Goal: Check status: Check status

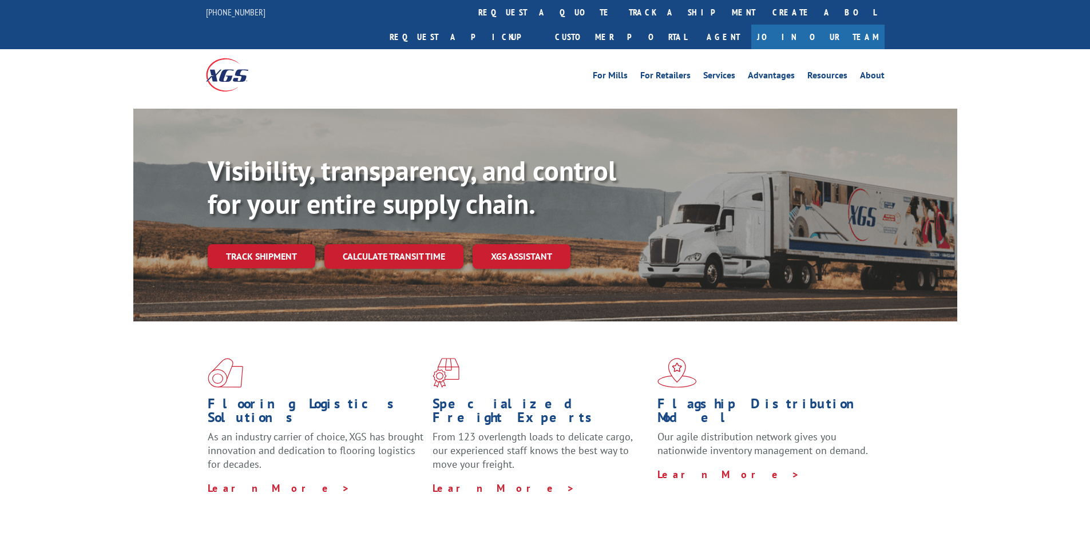
click at [200, 58] on div "For [PERSON_NAME] For Retailers Services Advantages Resources About For [PERSON…" at bounding box center [545, 74] width 1090 height 51
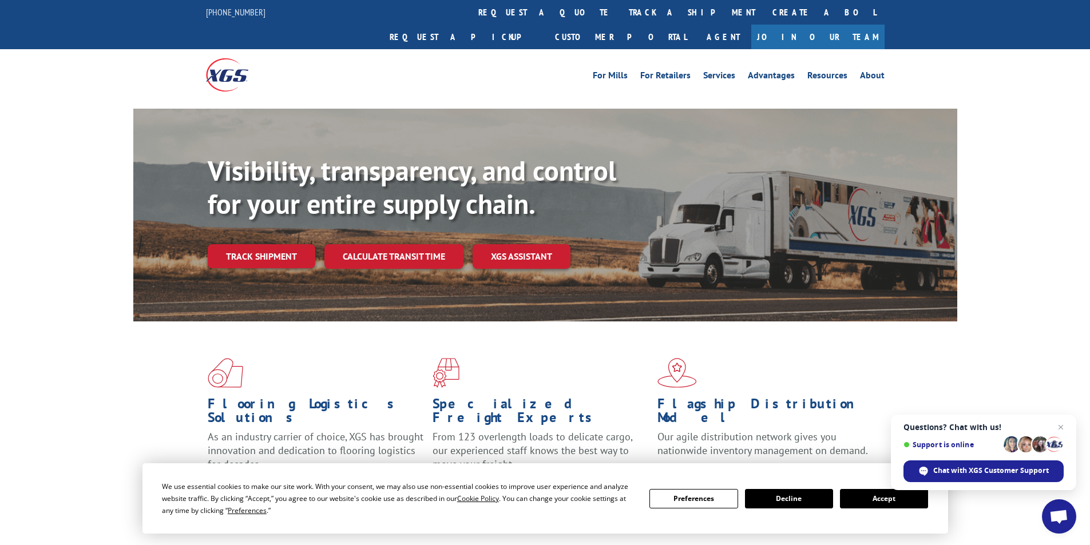
click at [224, 58] on div at bounding box center [227, 74] width 42 height 51
click at [177, 49] on div "[PHONE_NUMBER] request a quote track a shipment Create a BOL Request a pickup C…" at bounding box center [545, 24] width 1090 height 49
click at [267, 322] on div "Flooring Logistics Solutions As an industry carrier of choice, XGS has brought …" at bounding box center [545, 427] width 824 height 210
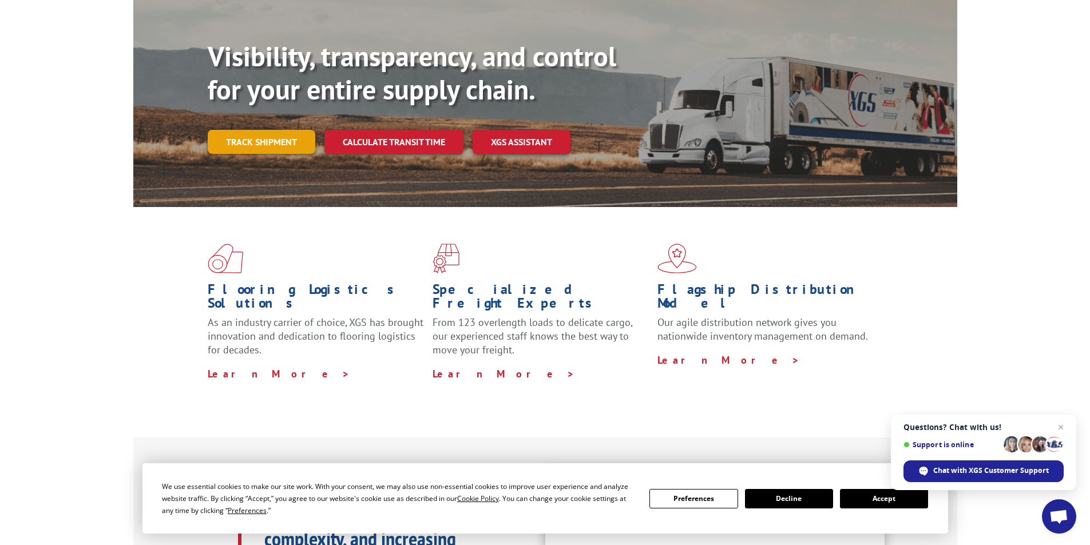
click at [271, 130] on link "Track shipment" at bounding box center [262, 142] width 108 height 24
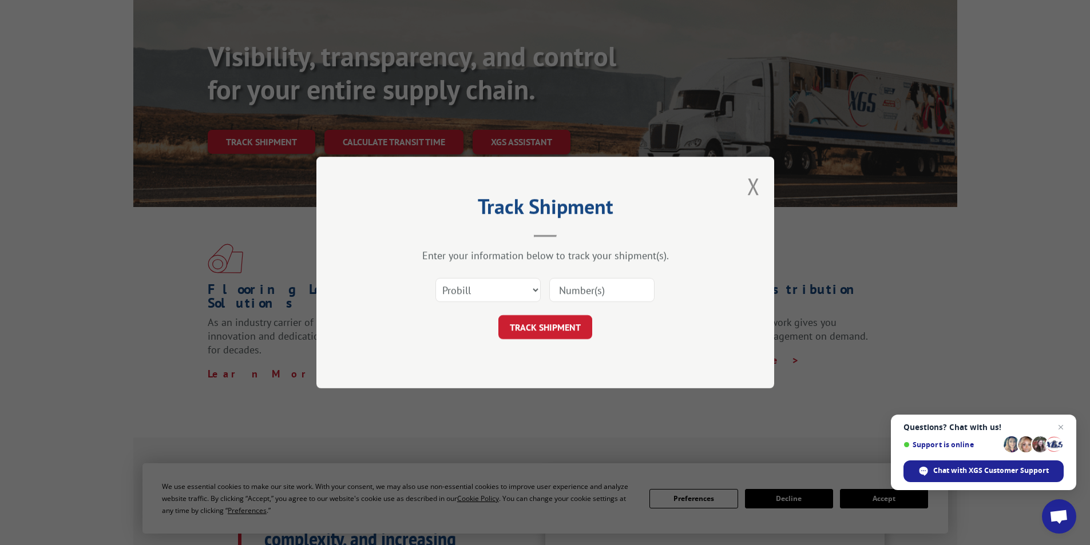
click at [264, 115] on div "Track Shipment Enter your information below to track your shipment(s). Select c…" at bounding box center [545, 272] width 1090 height 545
click at [564, 293] on input at bounding box center [601, 290] width 105 height 24
type input "15987055"
click button "TRACK SHIPMENT" at bounding box center [545, 327] width 94 height 24
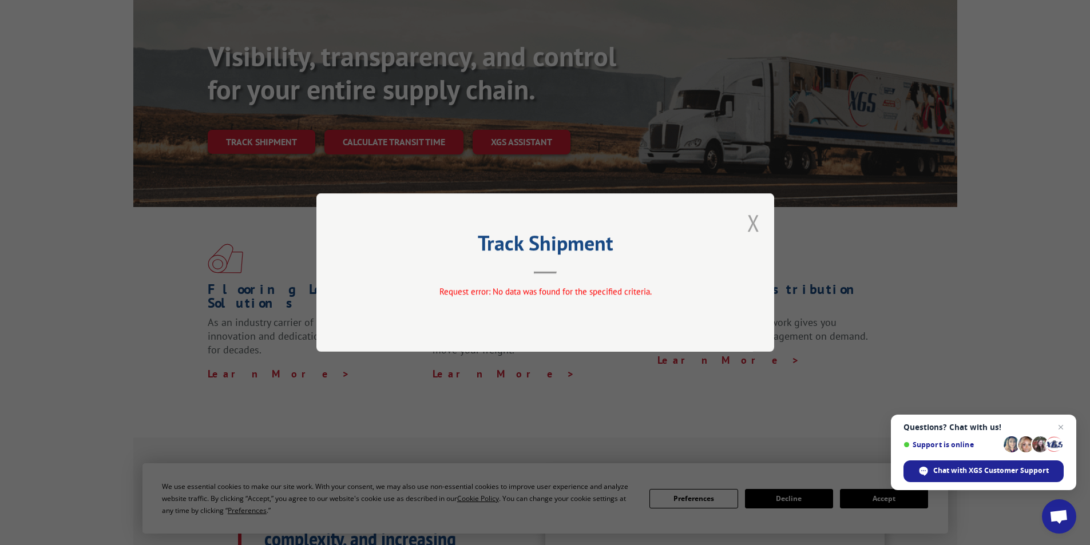
click at [753, 222] on button "Close modal" at bounding box center [753, 223] width 13 height 30
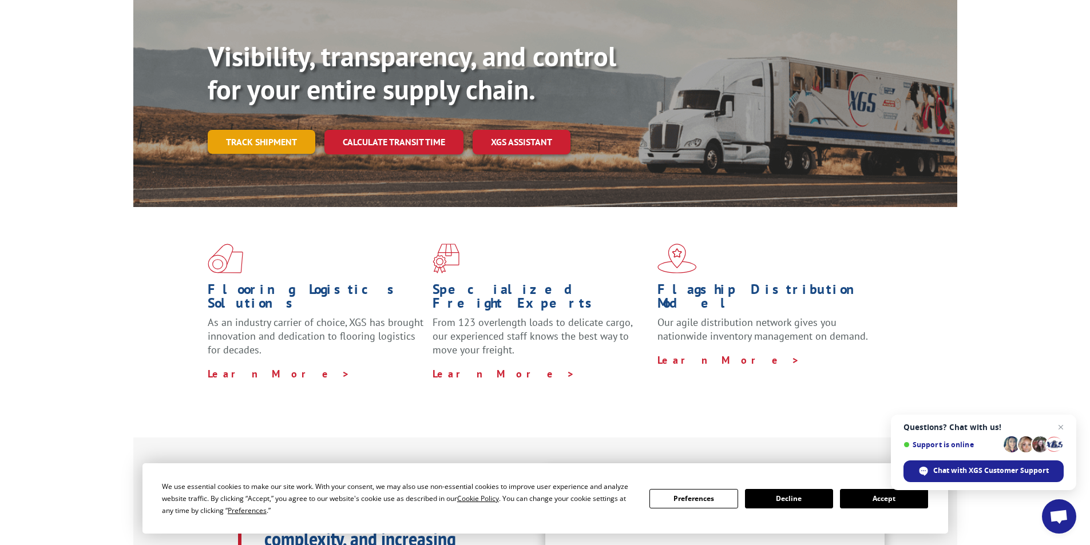
click at [275, 130] on link "Track shipment" at bounding box center [262, 142] width 108 height 24
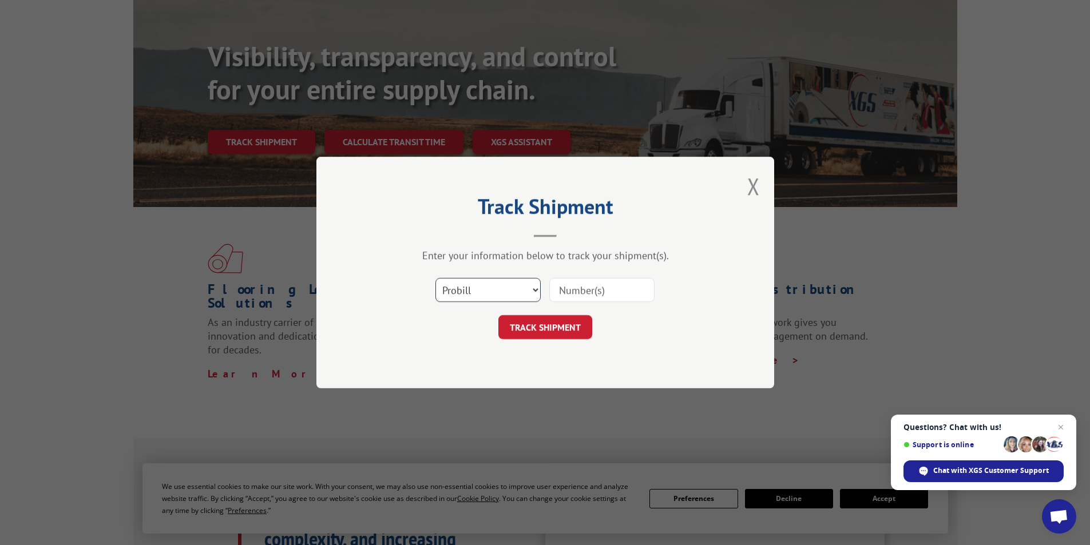
click at [468, 294] on select "Select category... Probill BOL PO" at bounding box center [488, 290] width 105 height 24
click at [537, 290] on select "Select category... Probill BOL PO" at bounding box center [488, 290] width 105 height 24
click at [536, 290] on select "Select category... Probill BOL PO" at bounding box center [488, 290] width 105 height 24
select select "bol"
click at [436, 278] on select "Select category... Probill BOL PO" at bounding box center [488, 290] width 105 height 24
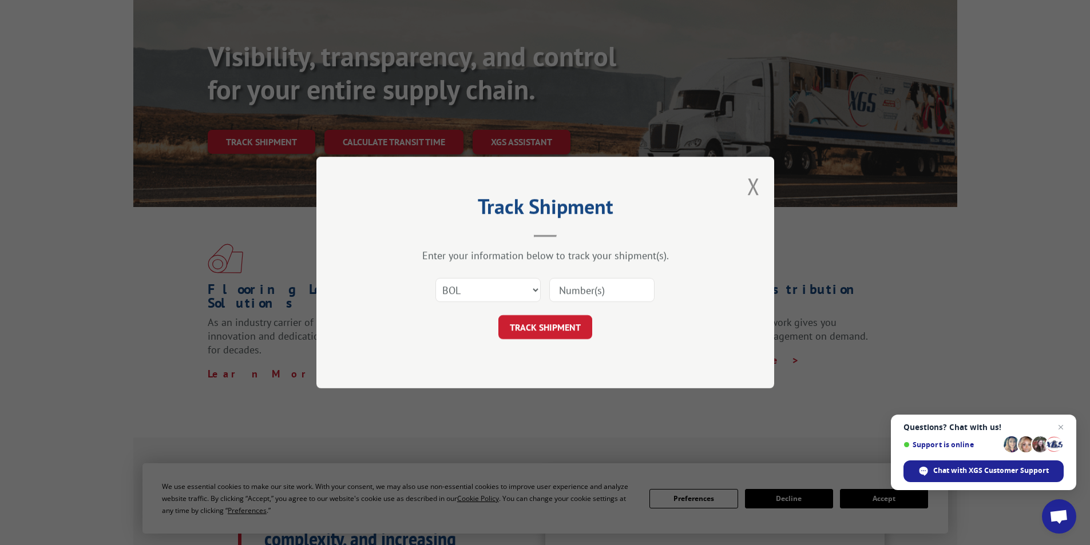
drag, startPoint x: 569, startPoint y: 288, endPoint x: 565, endPoint y: 281, distance: 7.7
click at [569, 288] on input at bounding box center [601, 290] width 105 height 24
type input "15987055"
click button "TRACK SHIPMENT" at bounding box center [545, 327] width 94 height 24
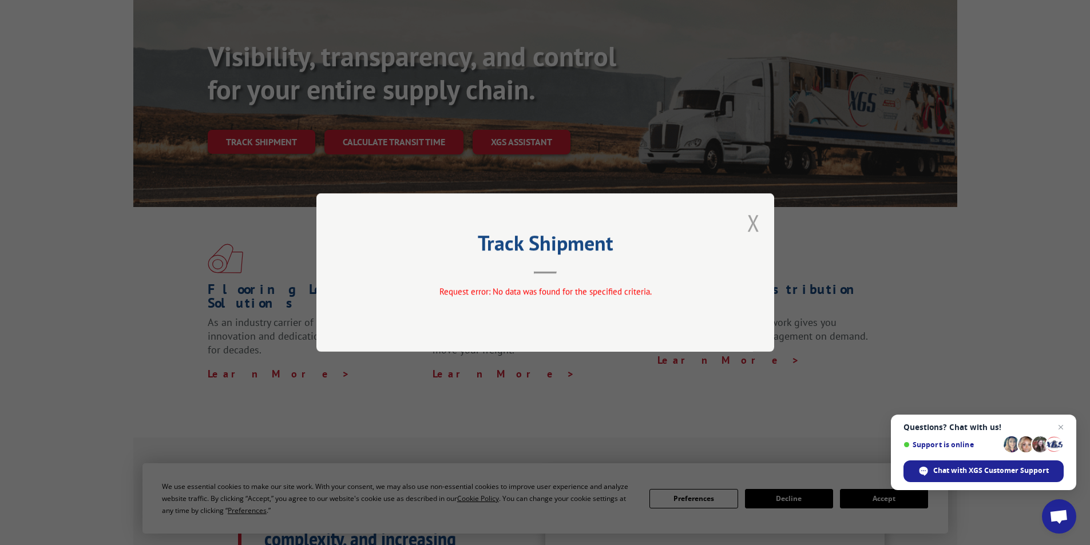
click at [755, 226] on button "Close modal" at bounding box center [753, 223] width 13 height 30
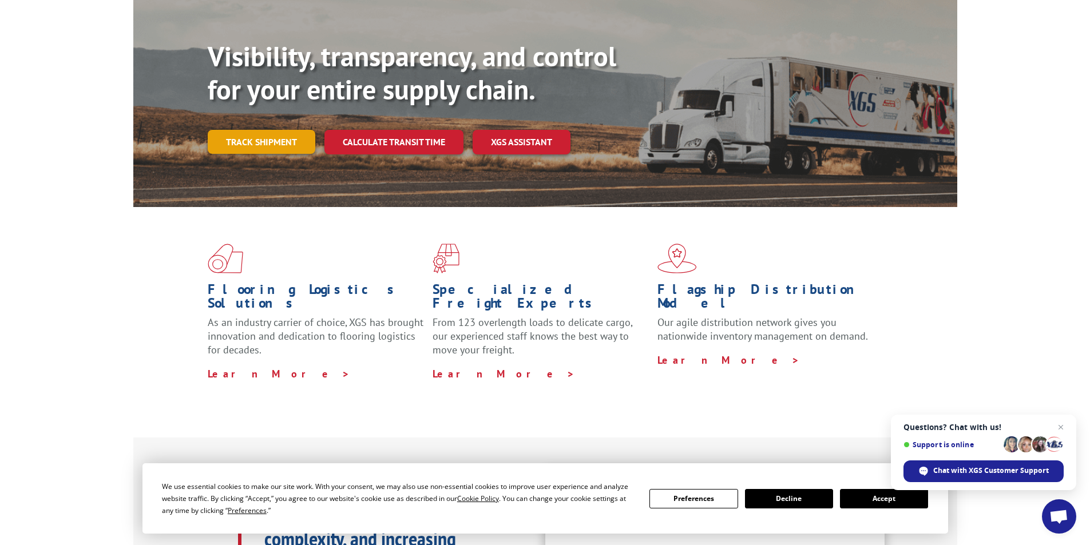
click at [282, 130] on link "Track shipment" at bounding box center [262, 142] width 108 height 24
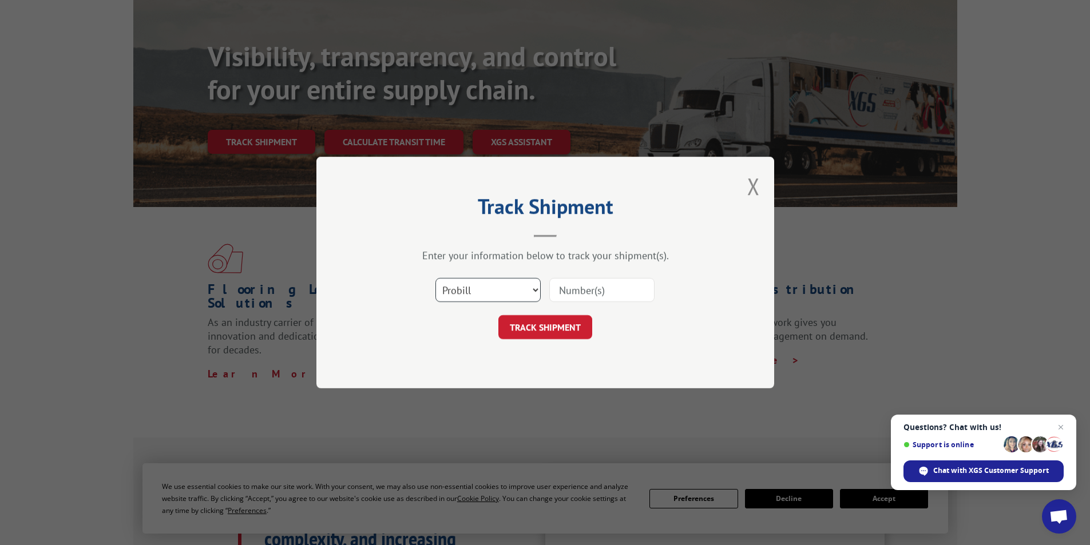
click at [537, 288] on select "Select category... Probill BOL PO" at bounding box center [488, 290] width 105 height 24
select select "bol"
click at [436, 278] on select "Select category... Probill BOL PO" at bounding box center [488, 290] width 105 height 24
click at [578, 296] on input at bounding box center [601, 290] width 105 height 24
type input "6100047936"
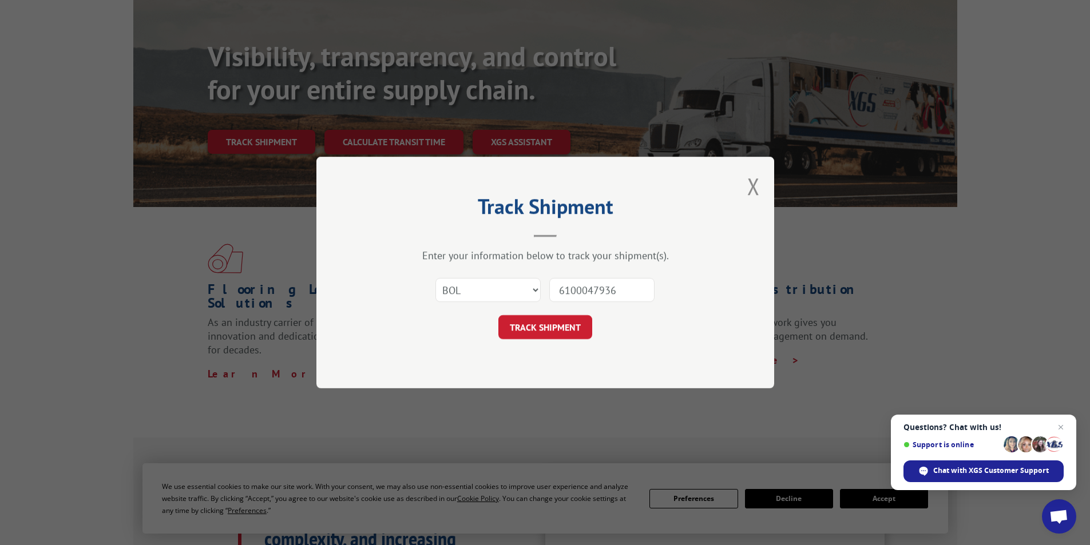
click button "TRACK SHIPMENT" at bounding box center [545, 327] width 94 height 24
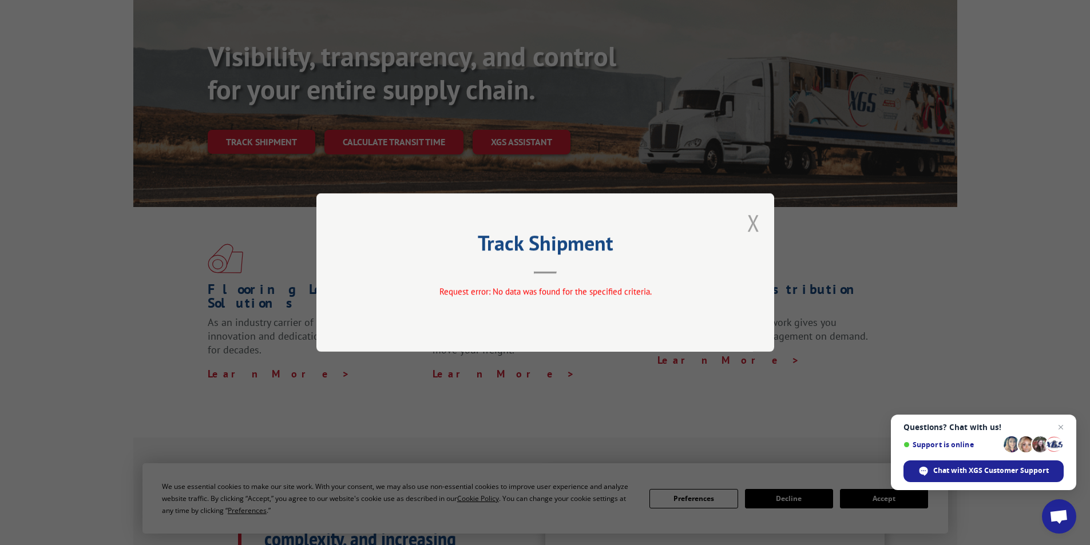
click at [753, 225] on button "Close modal" at bounding box center [753, 223] width 13 height 30
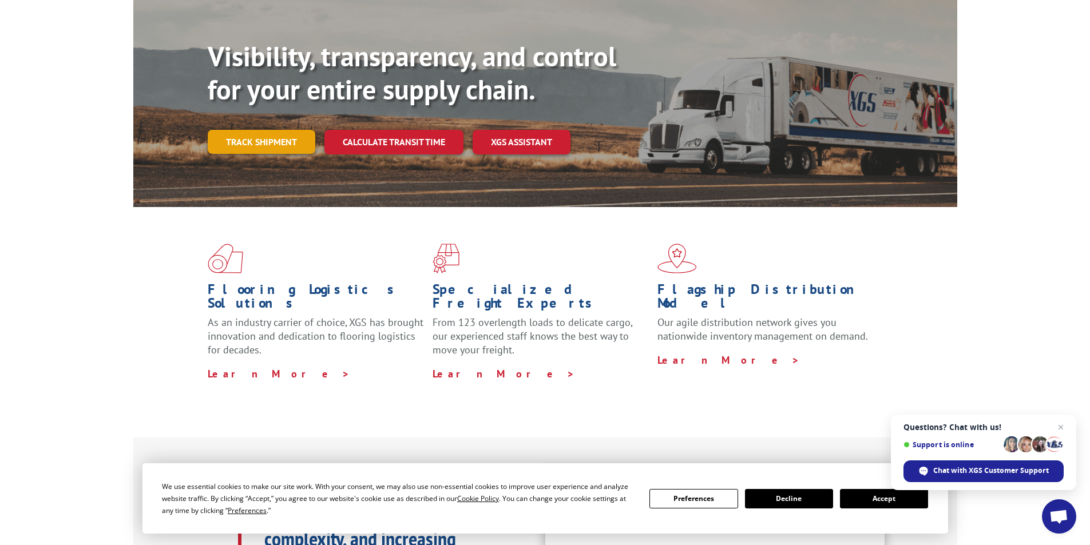
click at [279, 130] on link "Track shipment" at bounding box center [262, 142] width 108 height 24
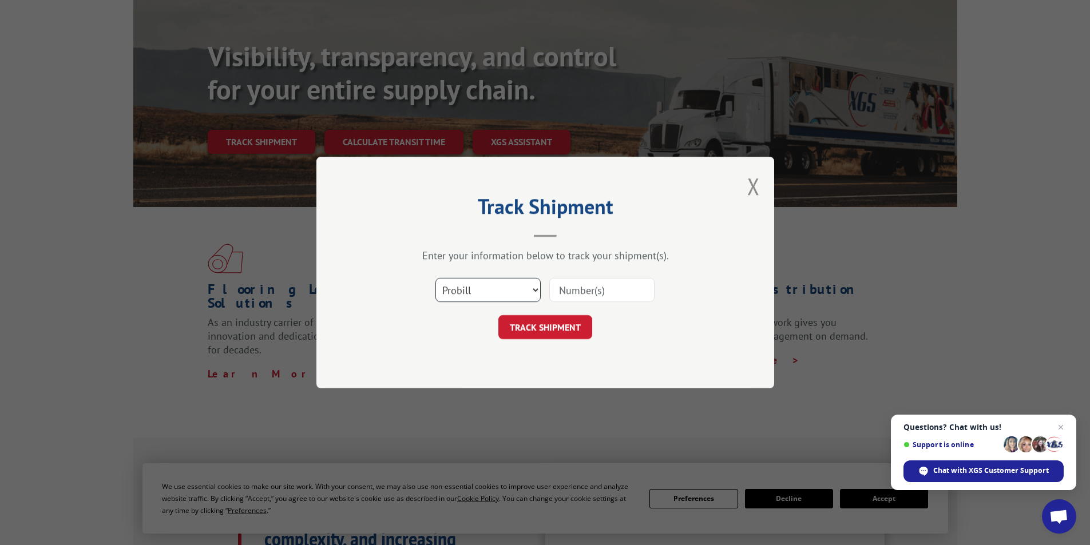
click at [495, 278] on select "Select category... Probill BOL PO" at bounding box center [488, 290] width 105 height 24
click at [582, 287] on input at bounding box center [601, 290] width 105 height 24
type input "6100047936"
click button "TRACK SHIPMENT" at bounding box center [545, 327] width 94 height 24
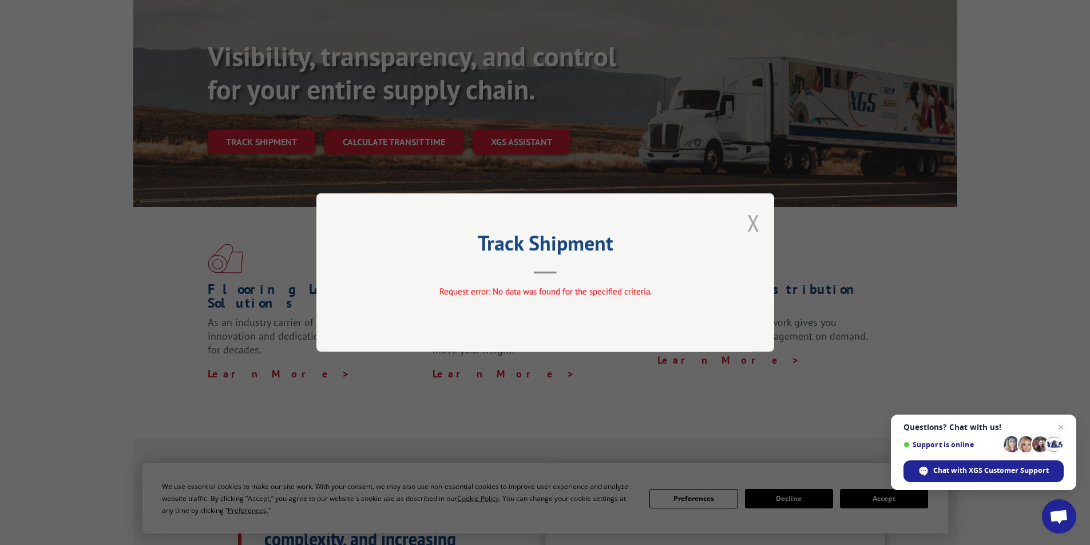
click at [755, 223] on button "Close modal" at bounding box center [753, 223] width 13 height 30
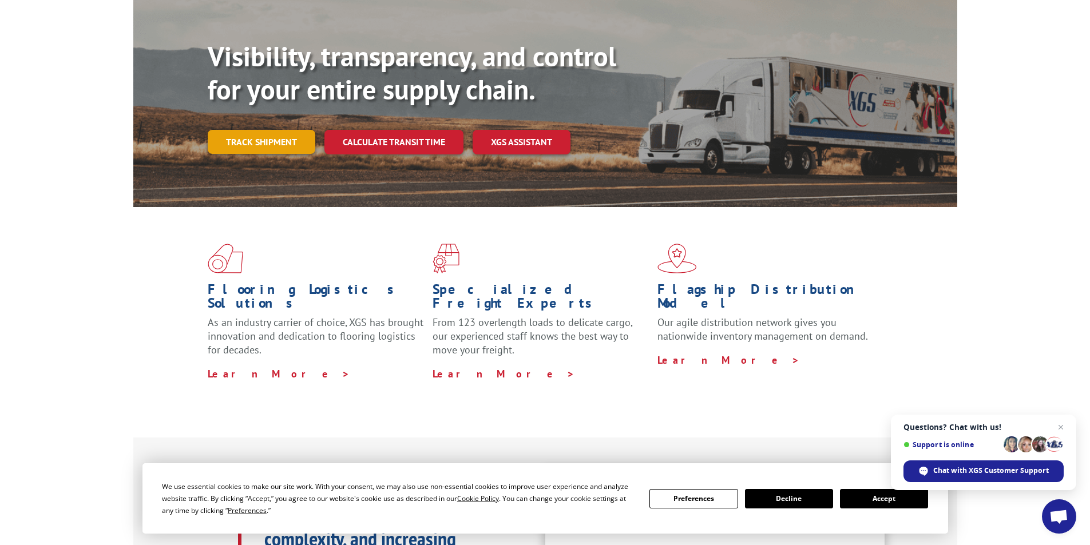
click at [278, 130] on link "Track shipment" at bounding box center [262, 142] width 108 height 24
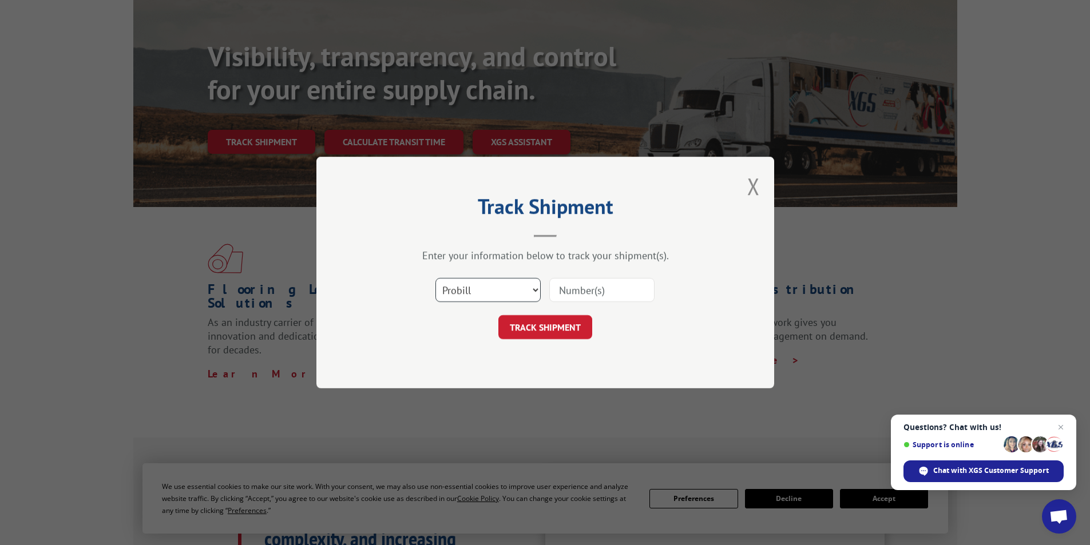
click at [473, 285] on select "Select category... Probill BOL PO" at bounding box center [488, 290] width 105 height 24
click at [576, 291] on input at bounding box center [601, 290] width 105 height 24
type input "15987055"
click button "TRACK SHIPMENT" at bounding box center [545, 327] width 94 height 24
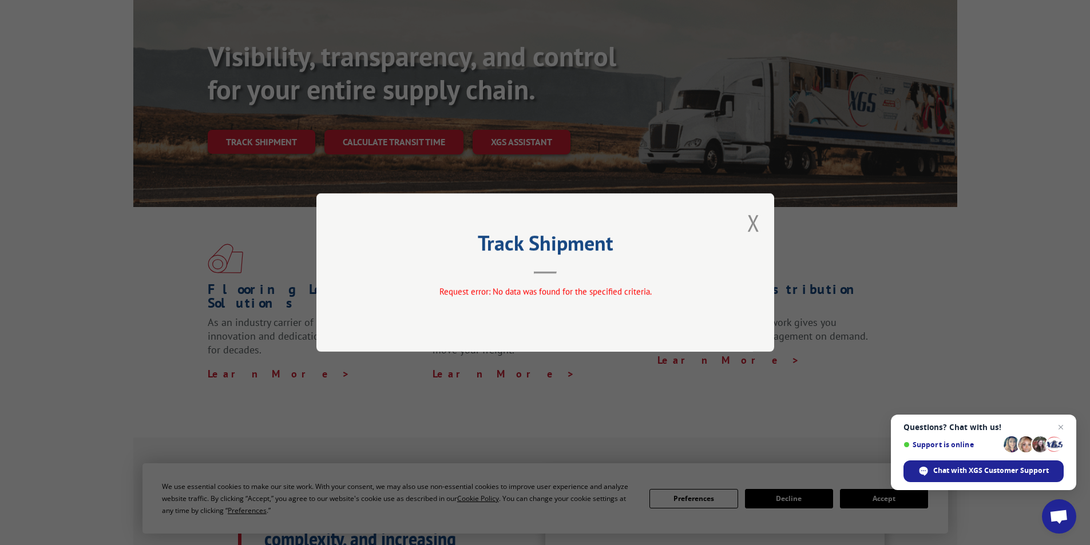
click at [763, 225] on div "Track Shipment Request error: No data was found for the specified criteria." at bounding box center [545, 272] width 458 height 159
click at [753, 224] on button "Close modal" at bounding box center [753, 223] width 13 height 30
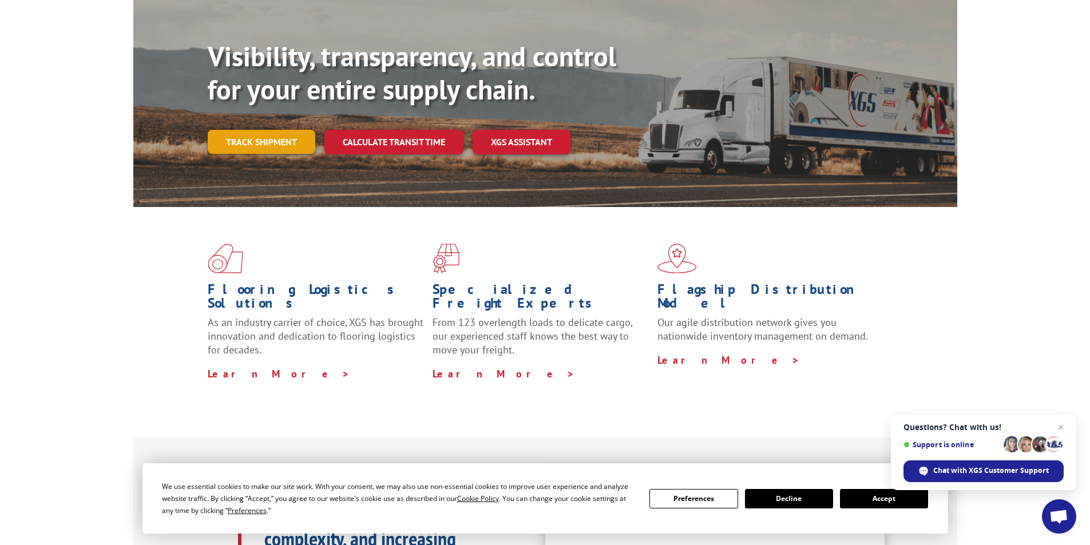
click at [264, 130] on link "Track shipment" at bounding box center [262, 142] width 108 height 24
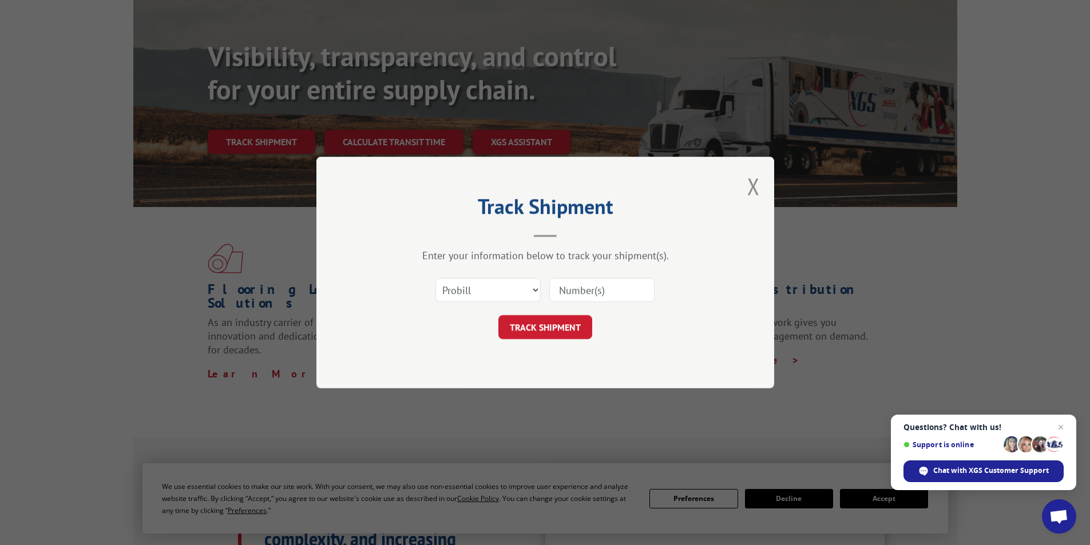
click at [594, 291] on input at bounding box center [601, 290] width 105 height 24
type input "15987269"
click button "TRACK SHIPMENT" at bounding box center [545, 327] width 94 height 24
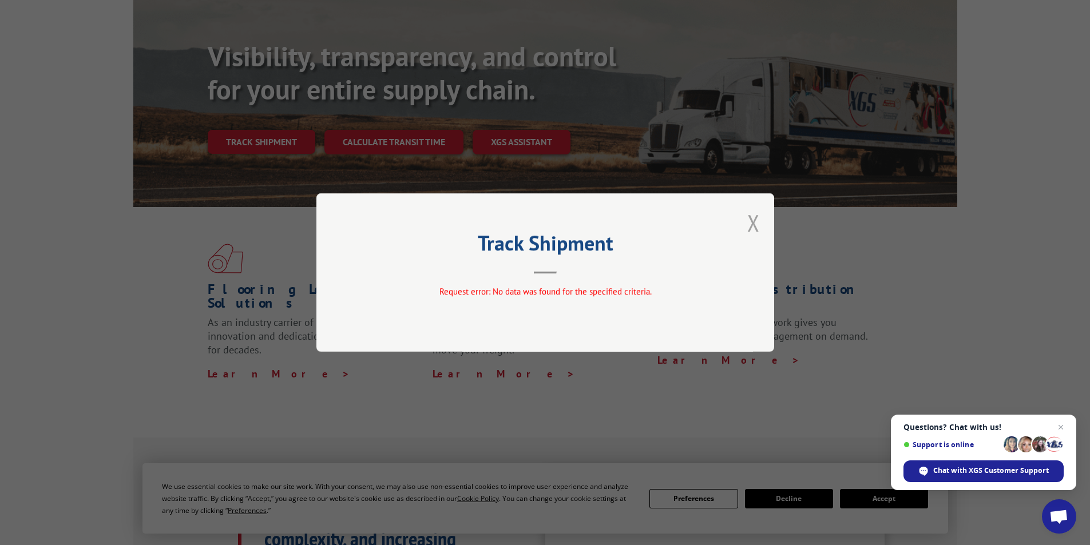
click at [750, 232] on button "Close modal" at bounding box center [753, 223] width 13 height 30
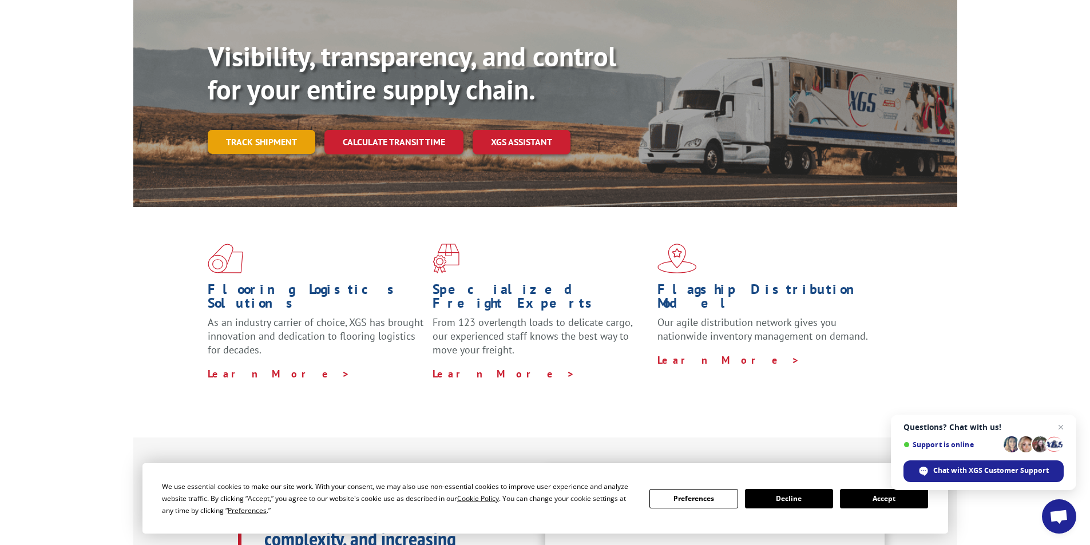
click at [264, 130] on link "Track shipment" at bounding box center [262, 142] width 108 height 24
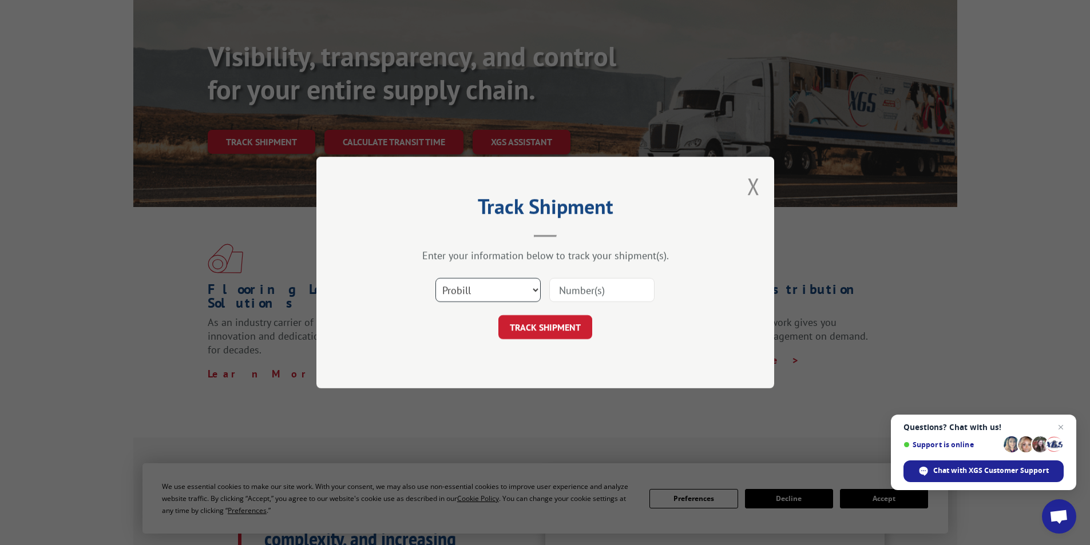
click at [533, 297] on select "Select category... Probill BOL PO" at bounding box center [488, 290] width 105 height 24
select select "bol"
click at [436, 278] on select "Select category... Probill BOL PO" at bounding box center [488, 290] width 105 height 24
drag, startPoint x: 600, startPoint y: 295, endPoint x: 599, endPoint y: 265, distance: 29.8
click at [600, 290] on input at bounding box center [601, 290] width 105 height 24
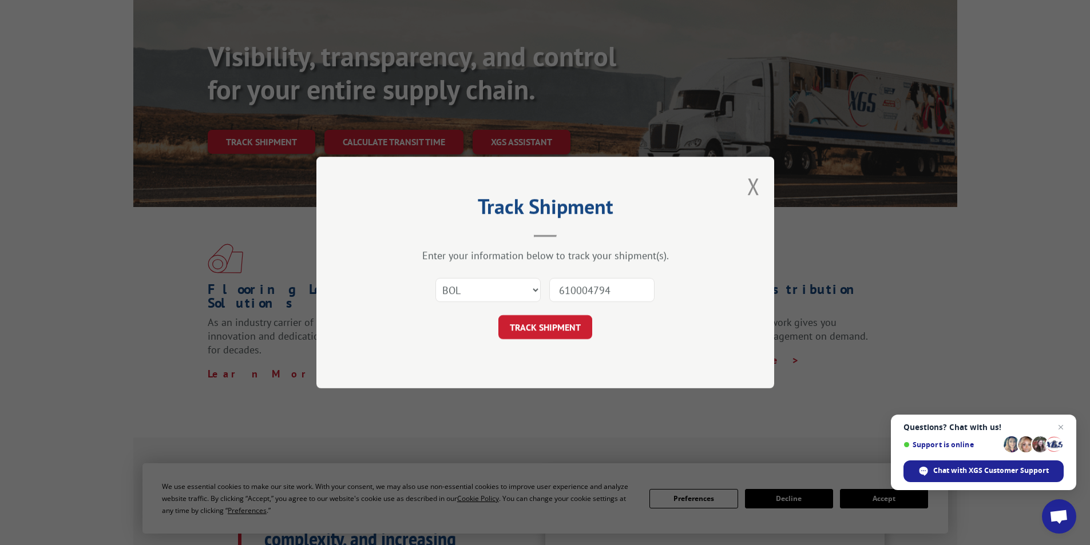
type input "6100047949"
click button "TRACK SHIPMENT" at bounding box center [545, 327] width 94 height 24
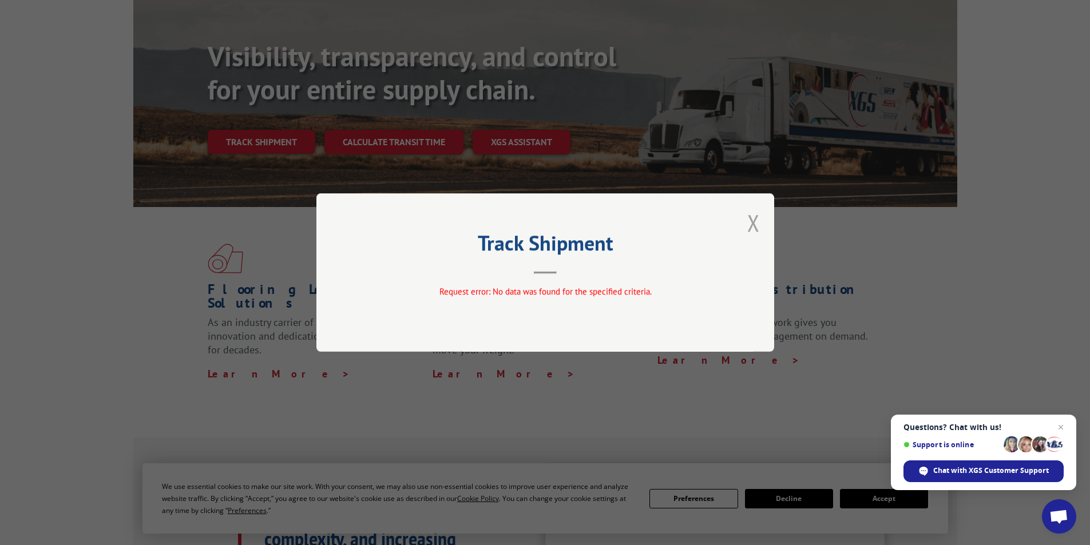
click at [754, 229] on button "Close modal" at bounding box center [753, 223] width 13 height 30
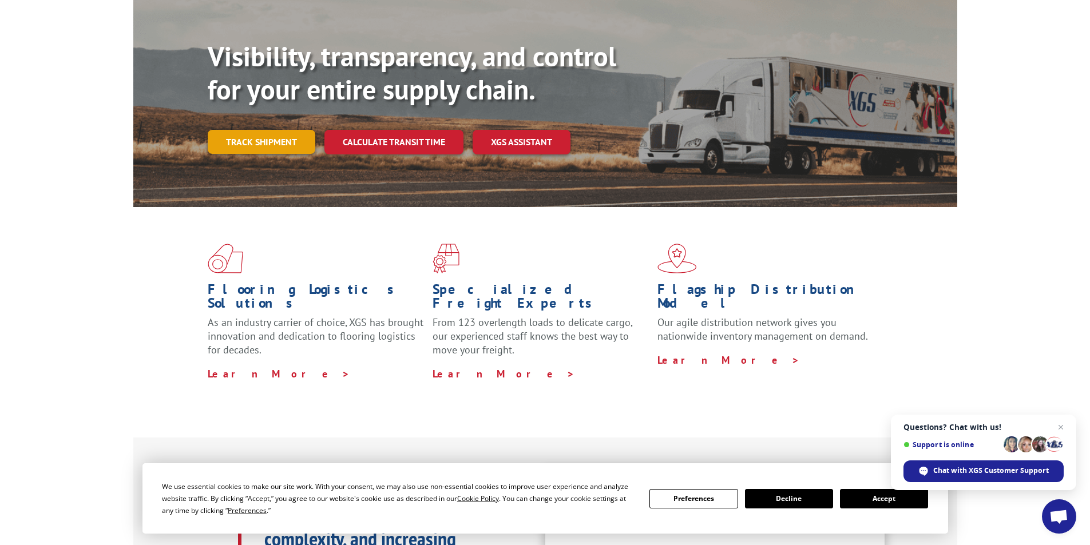
click at [266, 130] on link "Track shipment" at bounding box center [262, 142] width 108 height 24
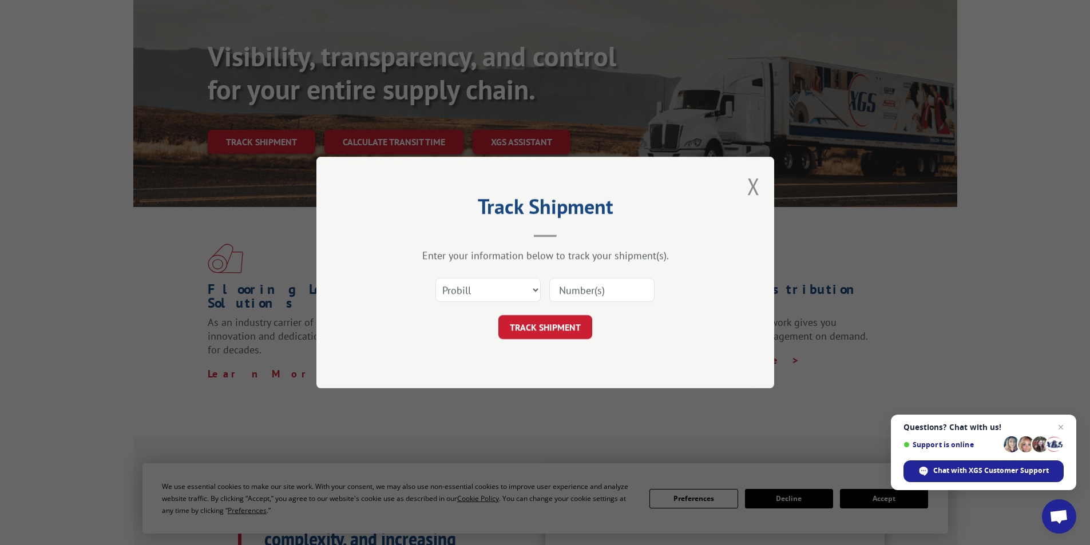
click at [604, 287] on input at bounding box center [601, 290] width 105 height 24
type input "6100047936"
click button "TRACK SHIPMENT" at bounding box center [545, 327] width 94 height 24
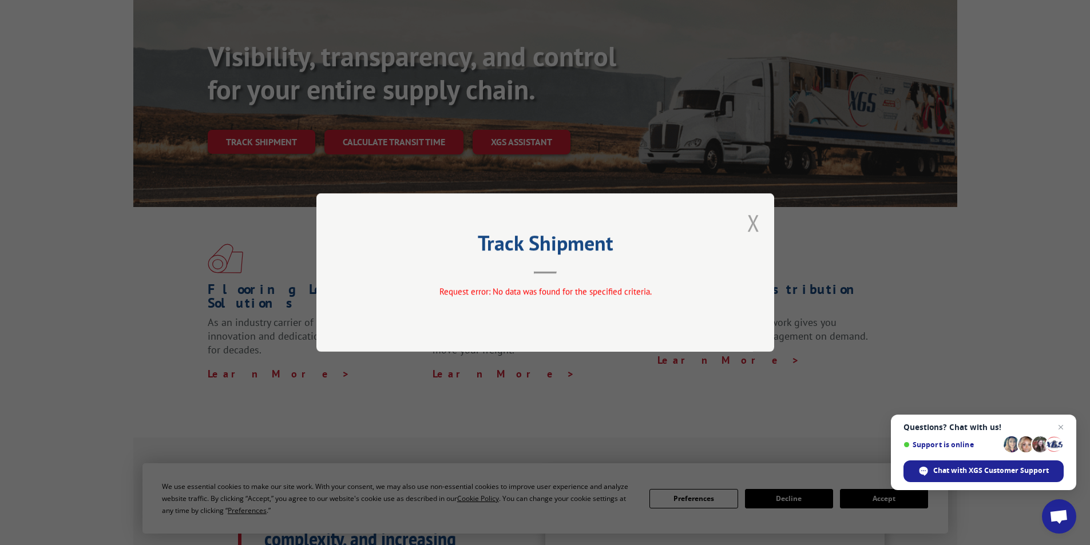
click at [759, 225] on button "Close modal" at bounding box center [753, 223] width 13 height 30
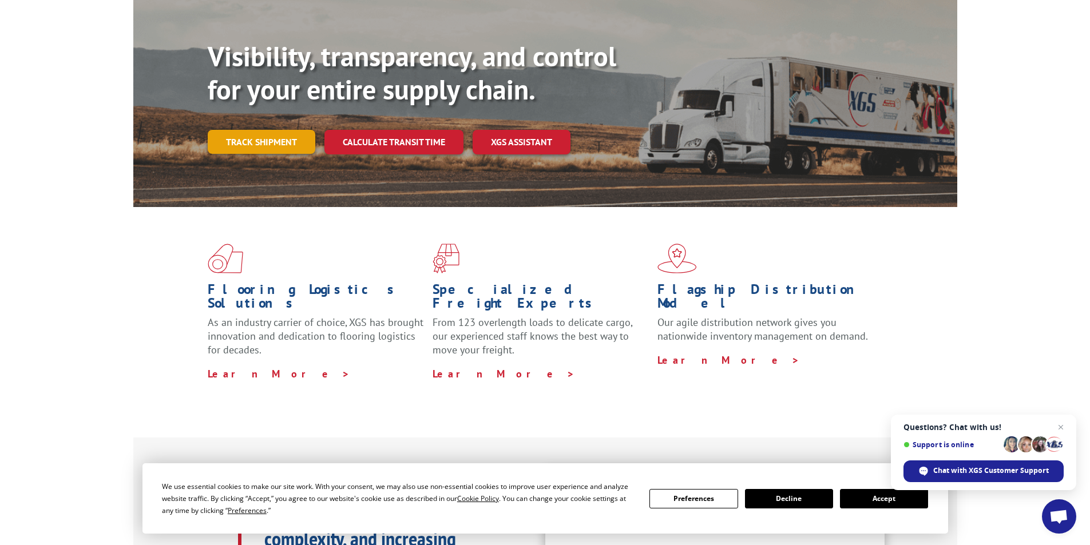
click at [252, 130] on link "Track shipment" at bounding box center [262, 142] width 108 height 24
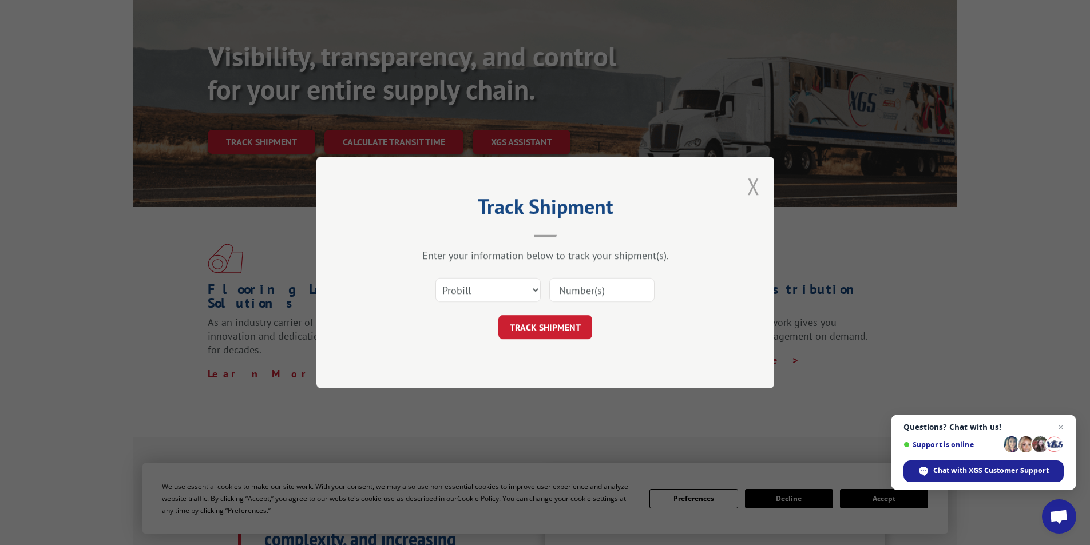
click at [758, 184] on button "Close modal" at bounding box center [753, 186] width 13 height 30
